Goal: Entertainment & Leisure: Consume media (video, audio)

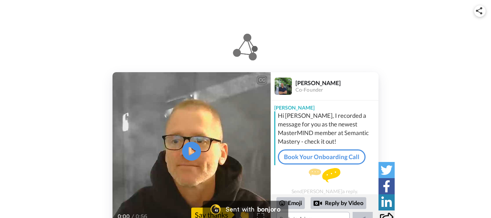
click at [187, 146] on icon at bounding box center [191, 151] width 19 height 19
click at [401, 99] on div "CC Play/Pause give you a quick personal hello and to mention two things. 0:07 /…" at bounding box center [245, 151] width 491 height 158
click at [189, 153] on icon "Play/Pause" at bounding box center [191, 151] width 19 height 34
click at [194, 152] on icon "Play/Pause" at bounding box center [191, 151] width 19 height 34
